Goal: Entertainment & Leisure: Consume media (video, audio)

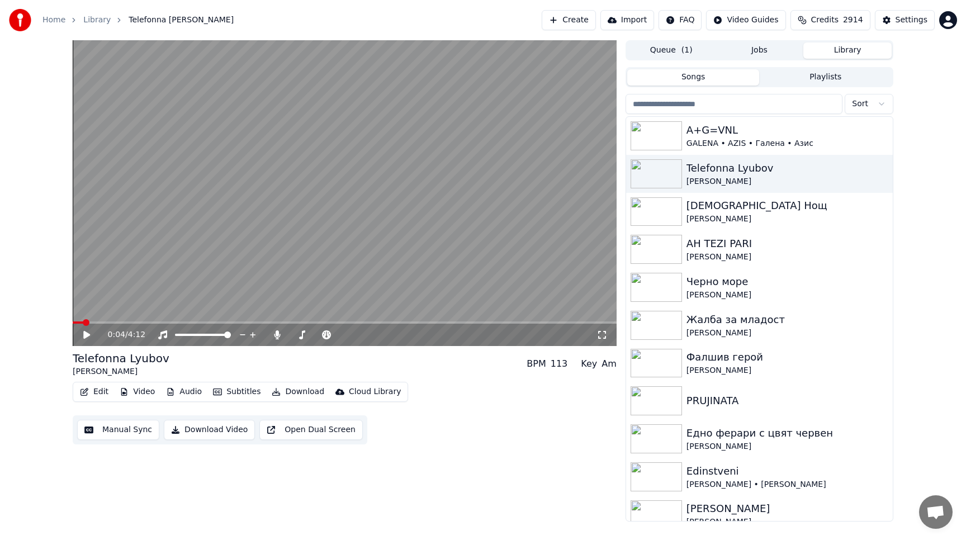
click at [343, 429] on button "Open Dual Screen" at bounding box center [310, 430] width 103 height 20
click at [313, 335] on span at bounding box center [314, 334] width 7 height 7
click at [306, 334] on span at bounding box center [308, 334] width 7 height 7
click at [319, 336] on span at bounding box center [319, 334] width 7 height 7
click at [312, 338] on span at bounding box center [313, 334] width 7 height 7
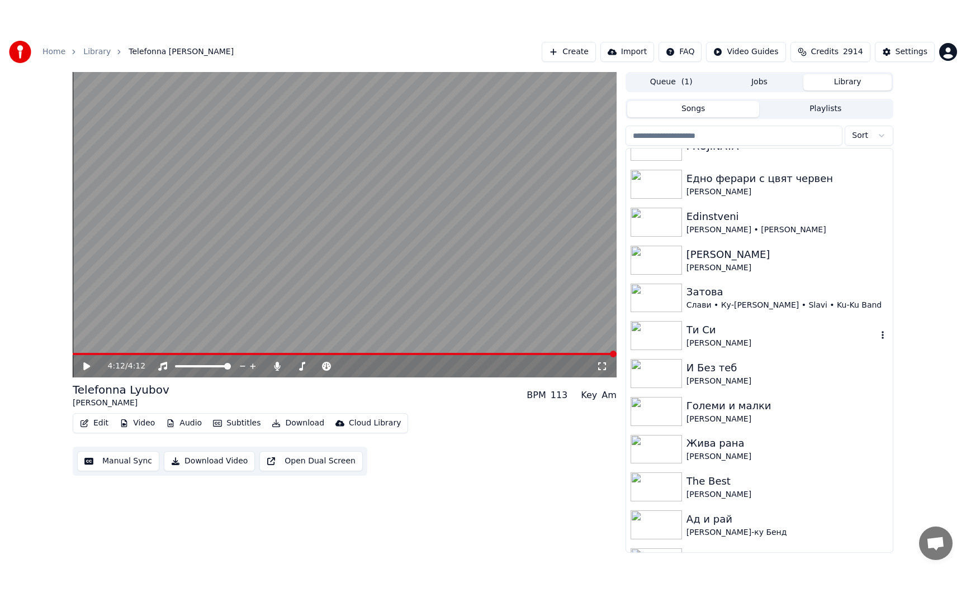
scroll to position [354, 0]
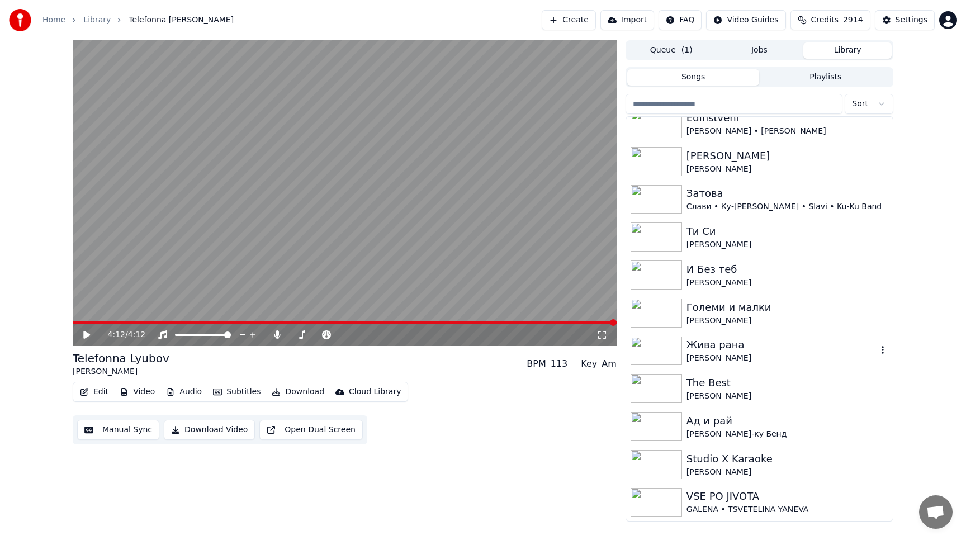
click at [650, 348] on img at bounding box center [655, 350] width 51 height 29
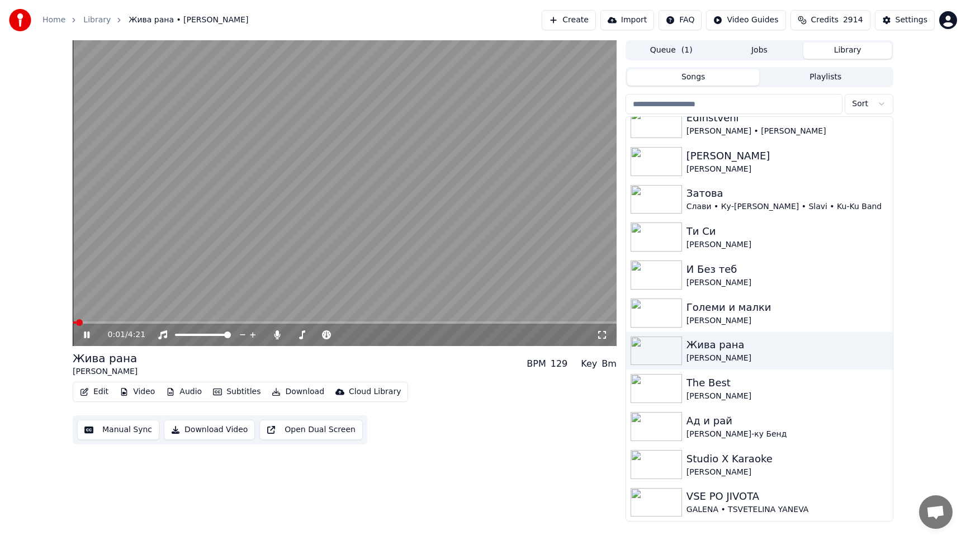
click at [599, 337] on icon at bounding box center [601, 334] width 11 height 9
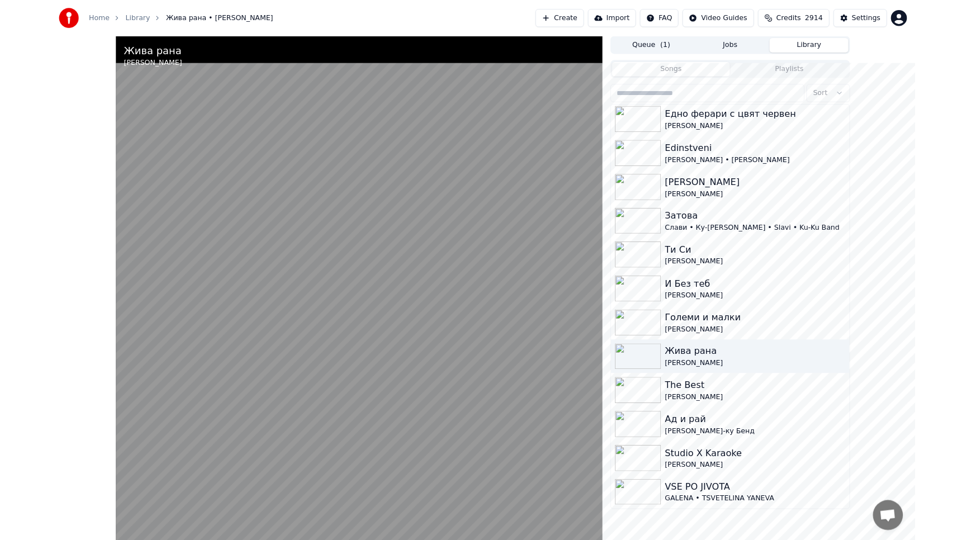
scroll to position [306, 0]
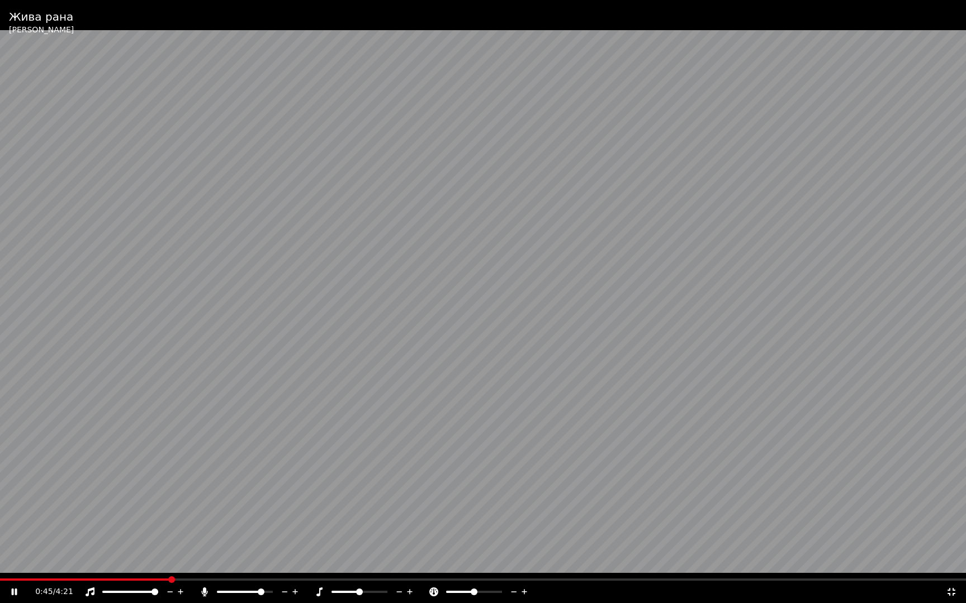
click at [263, 539] on span at bounding box center [261, 592] width 7 height 7
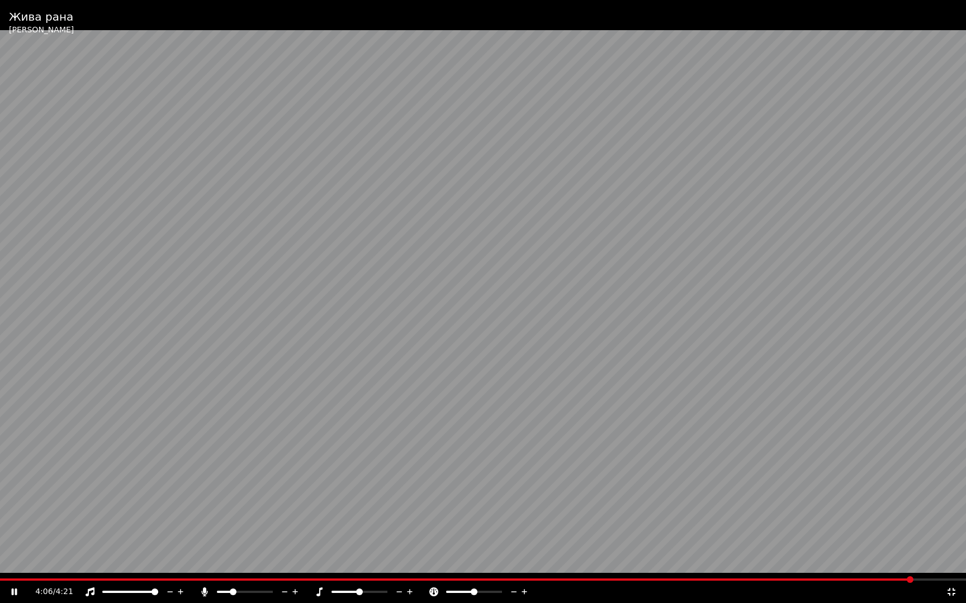
click at [951, 539] on icon at bounding box center [950, 592] width 11 height 9
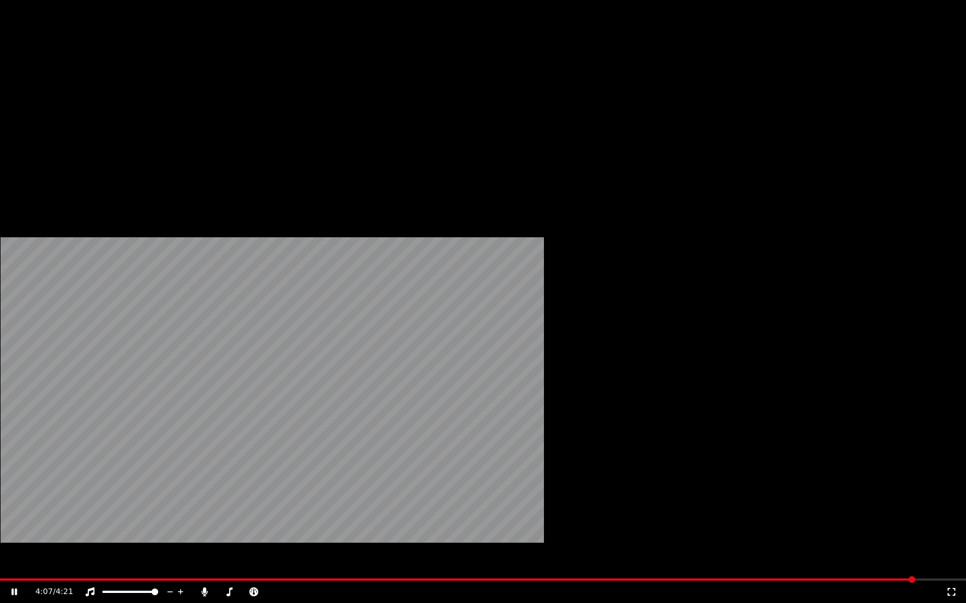
scroll to position [318, 0]
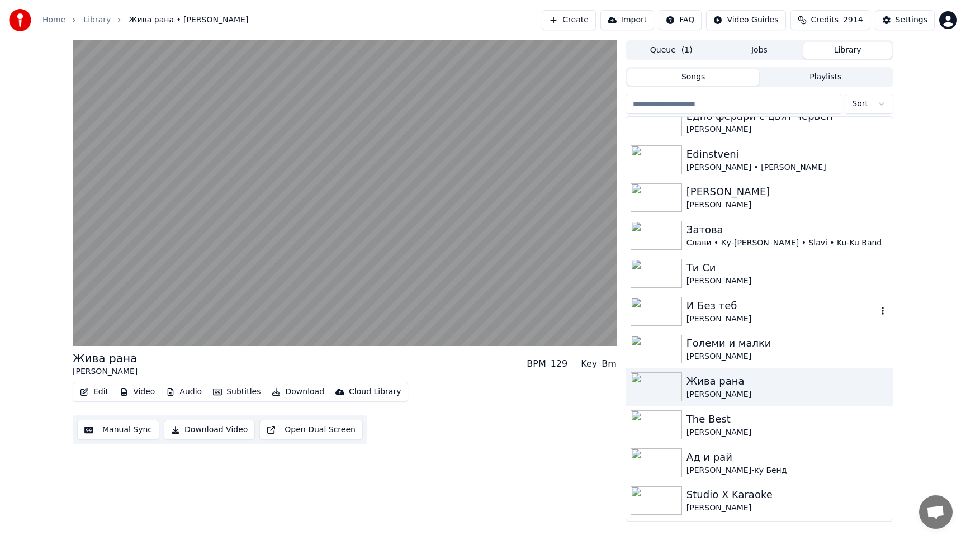
click at [654, 310] on img at bounding box center [655, 311] width 51 height 29
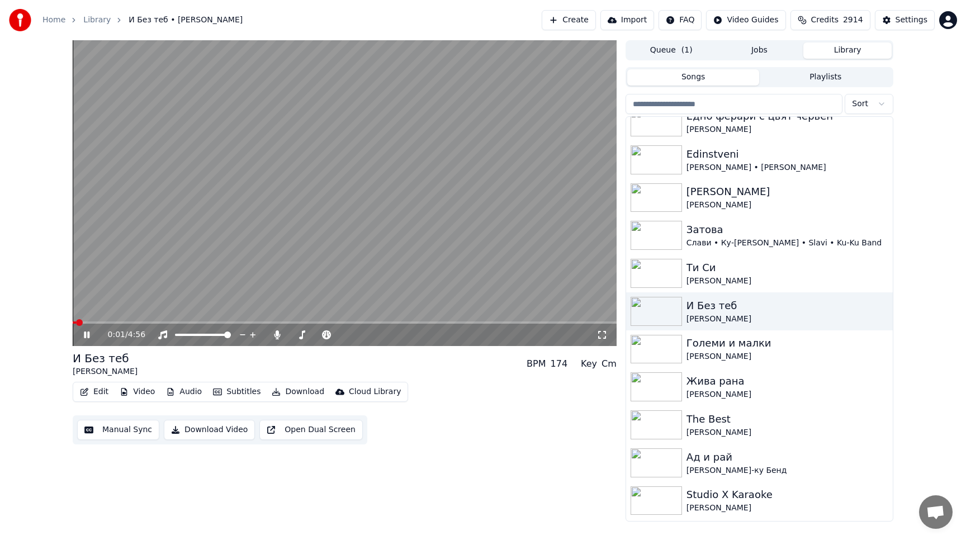
click at [600, 335] on icon at bounding box center [601, 334] width 11 height 9
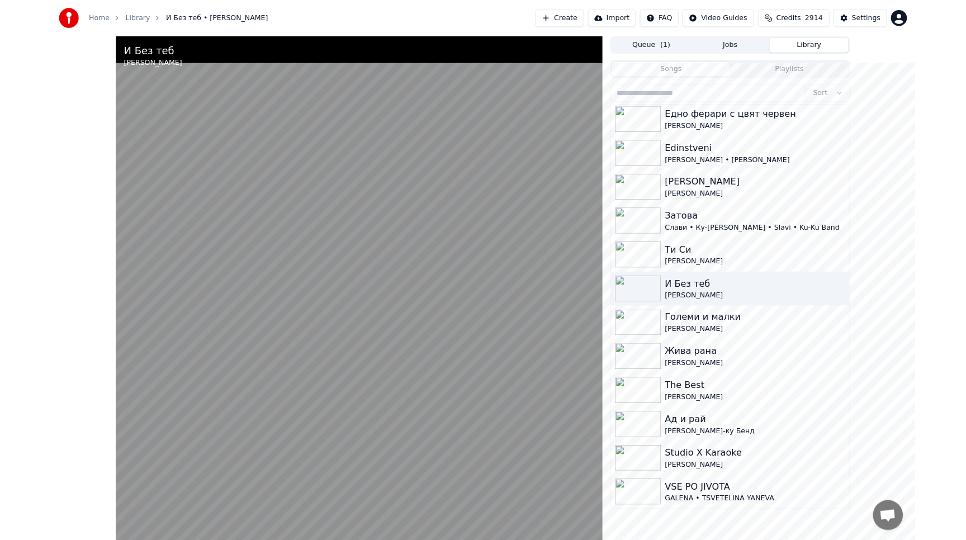
scroll to position [307, 0]
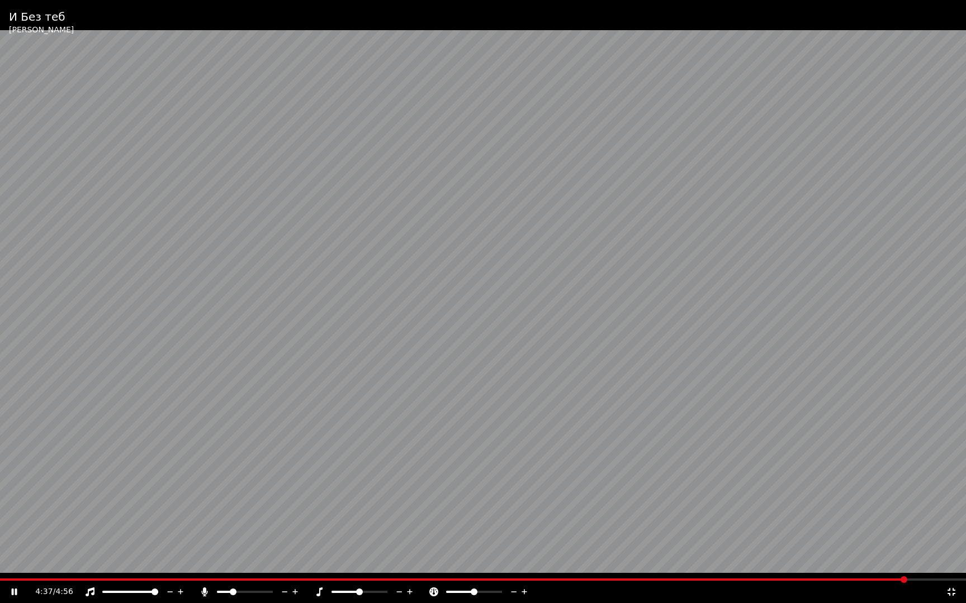
click at [926, 539] on div "4:37 / 4:56" at bounding box center [490, 592] width 910 height 11
click at [802, 437] on video at bounding box center [483, 301] width 966 height 603
click at [949, 539] on icon at bounding box center [951, 592] width 8 height 8
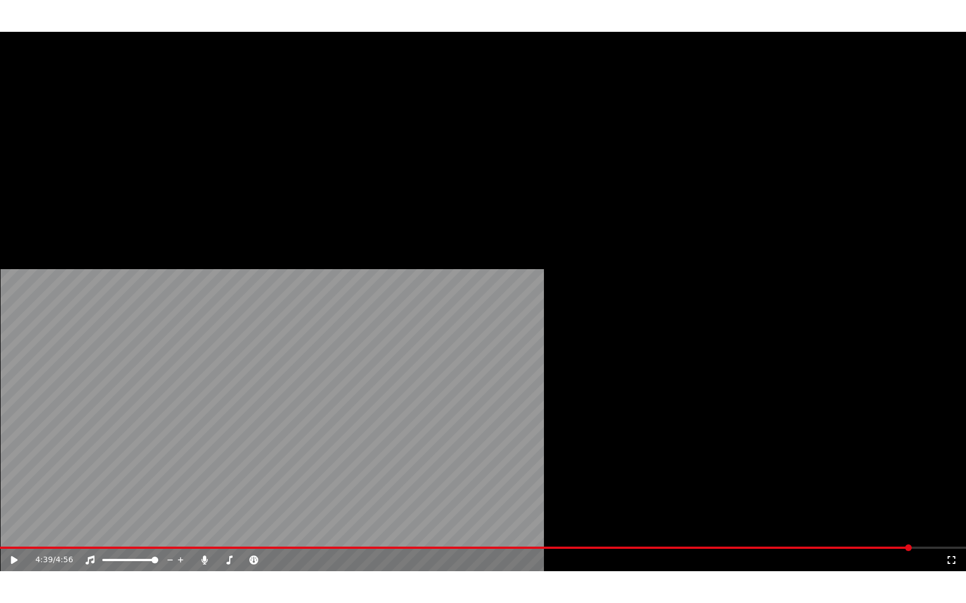
scroll to position [354, 0]
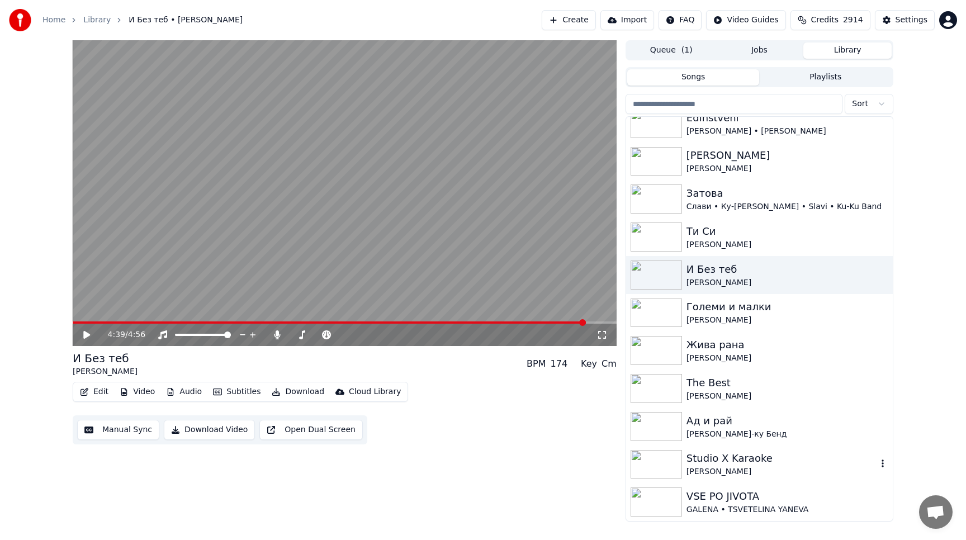
click at [655, 465] on img at bounding box center [655, 464] width 51 height 29
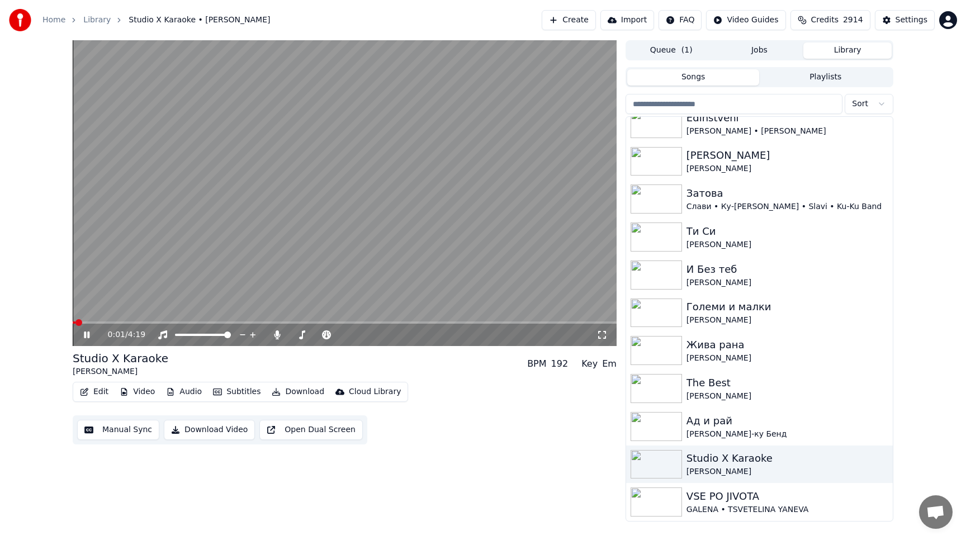
click at [600, 334] on icon at bounding box center [601, 334] width 11 height 9
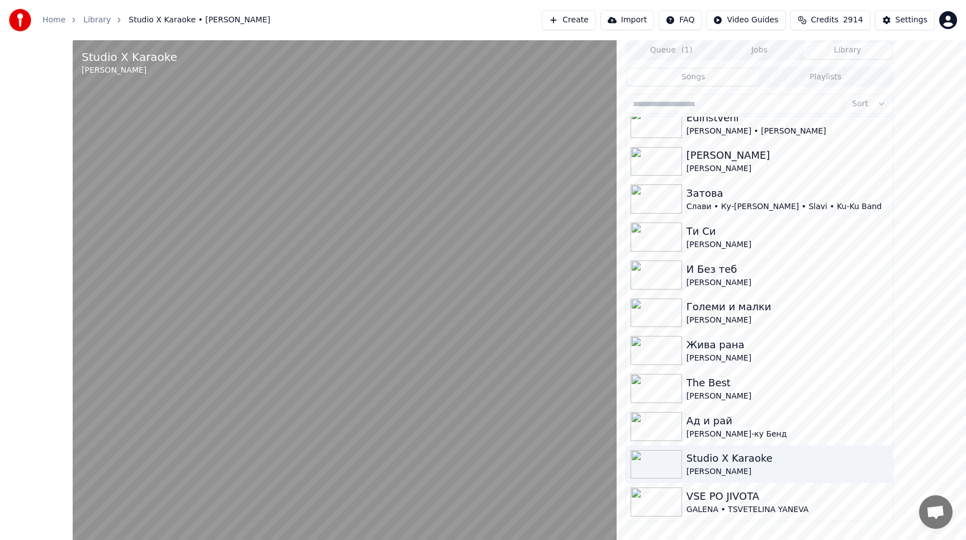
scroll to position [307, 0]
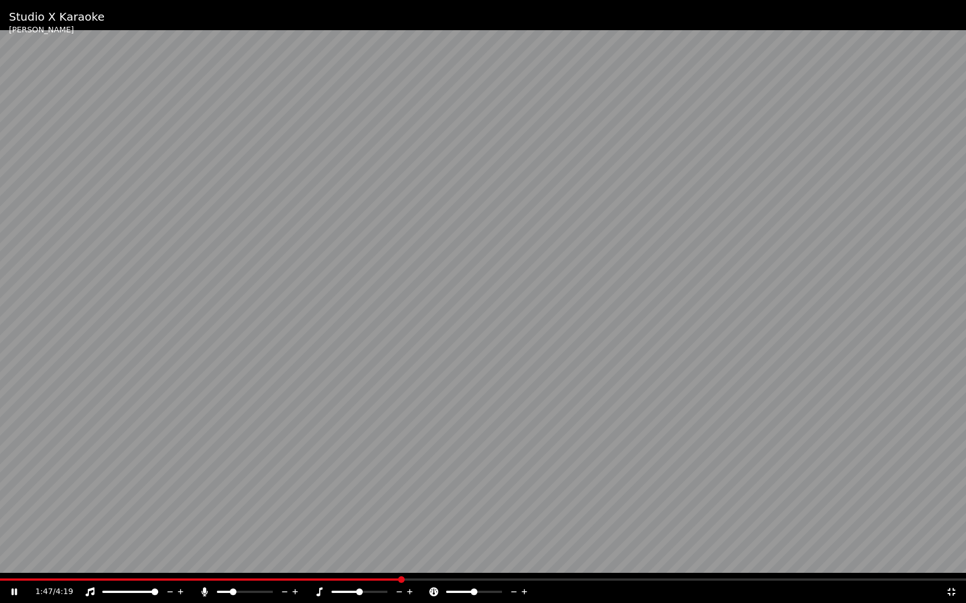
click at [866, 539] on div "1:47 / 4:19" at bounding box center [483, 592] width 966 height 22
click at [951, 539] on icon at bounding box center [950, 592] width 11 height 9
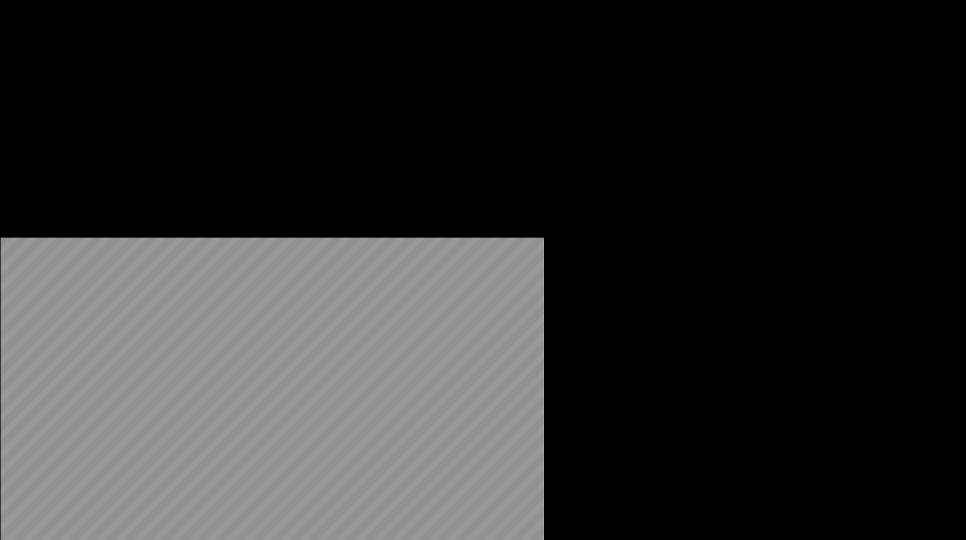
scroll to position [0, 0]
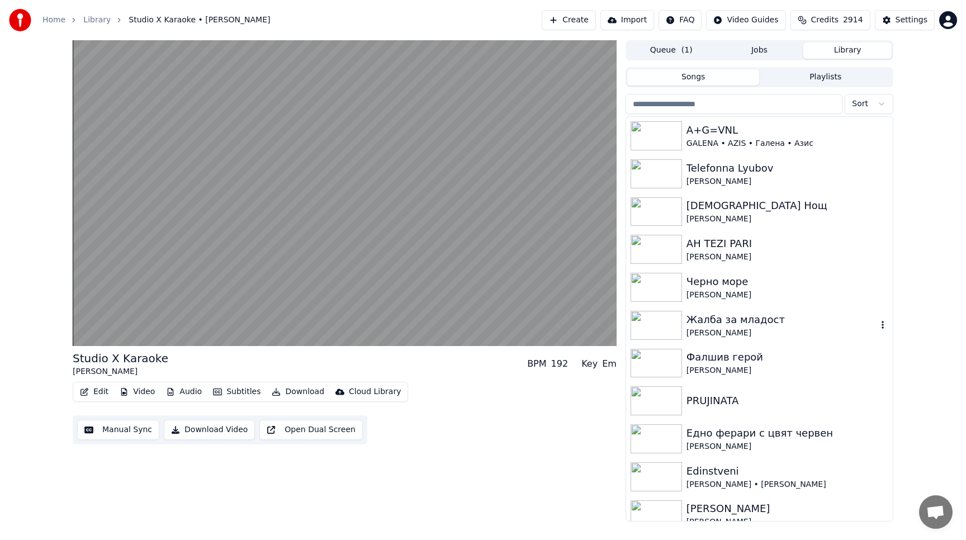
click at [658, 325] on img at bounding box center [655, 325] width 51 height 29
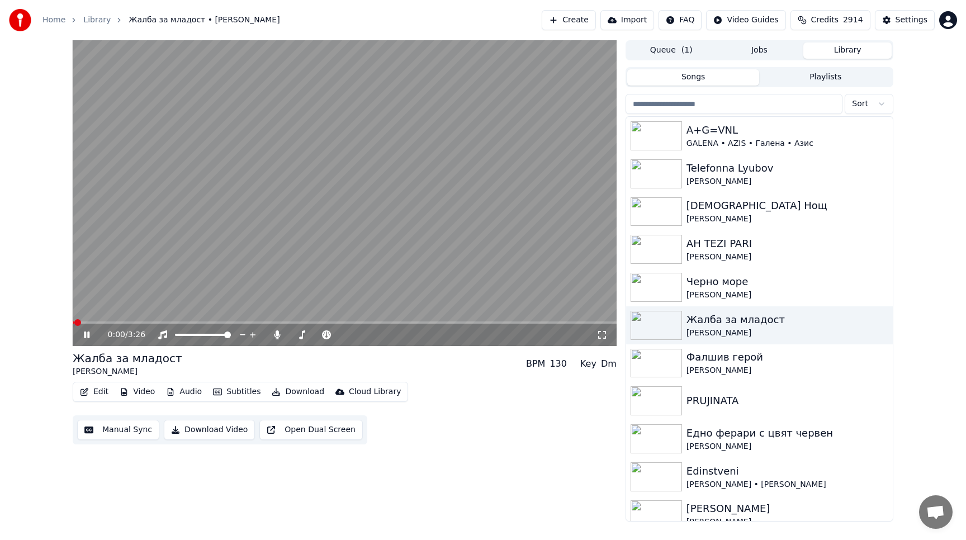
click at [600, 333] on icon at bounding box center [601, 334] width 11 height 9
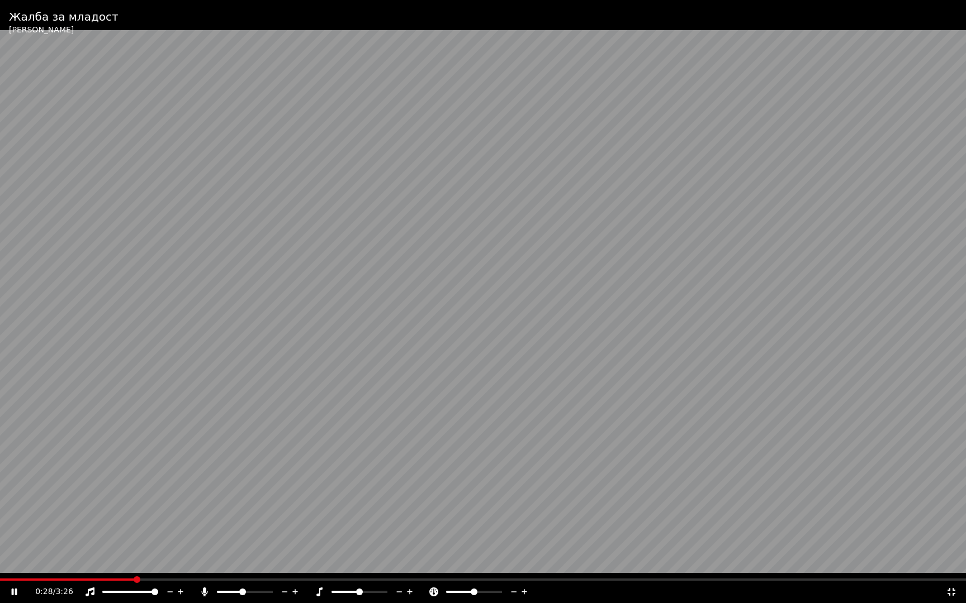
click at [242, 539] on span at bounding box center [242, 592] width 7 height 7
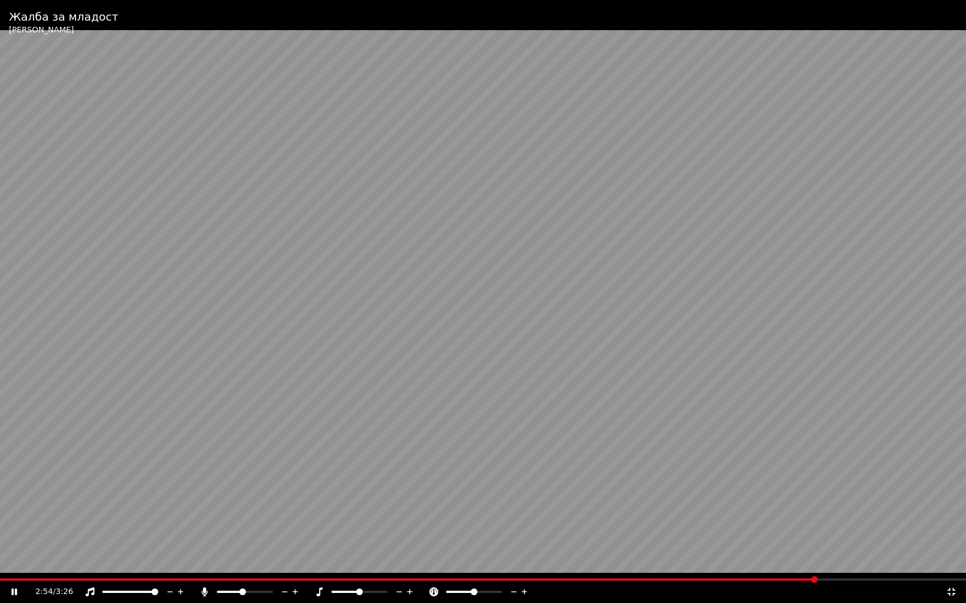
click at [949, 539] on icon at bounding box center [951, 592] width 8 height 8
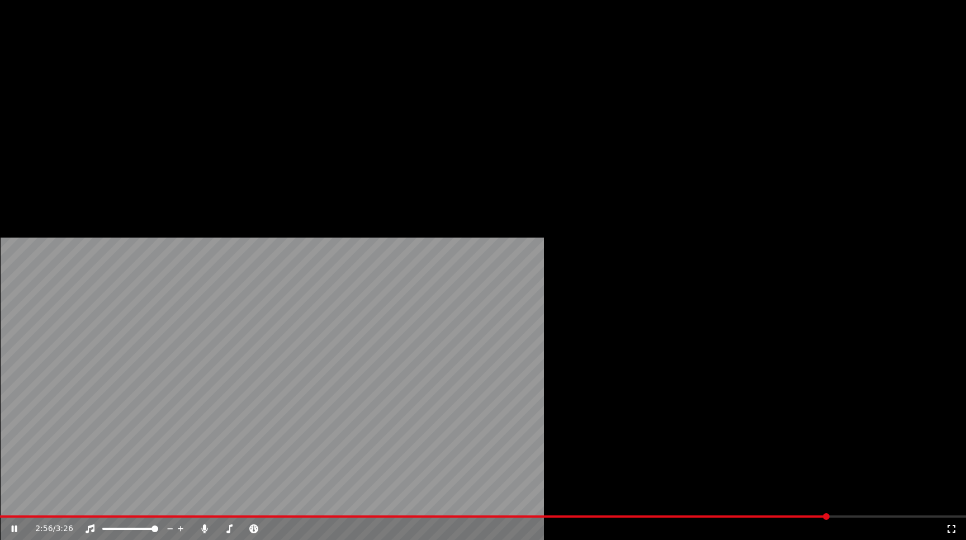
scroll to position [258, 0]
